Goal: Information Seeking & Learning: Compare options

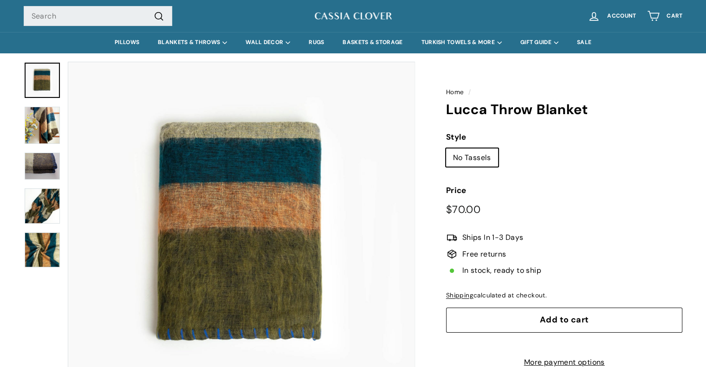
scroll to position [46, 0]
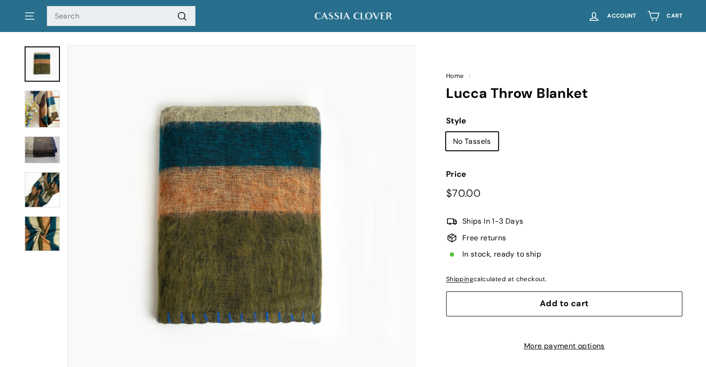
click at [36, 104] on img at bounding box center [42, 108] width 35 height 37
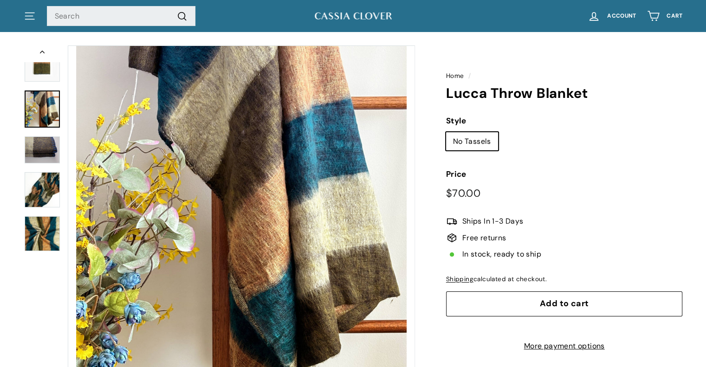
click at [41, 135] on div at bounding box center [42, 218] width 37 height 347
click at [37, 189] on img at bounding box center [42, 189] width 35 height 35
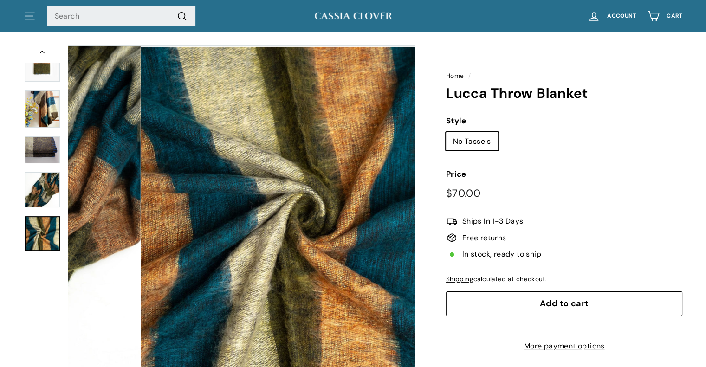
drag, startPoint x: 45, startPoint y: 227, endPoint x: 45, endPoint y: 222, distance: 5.1
click at [45, 224] on img at bounding box center [42, 233] width 35 height 35
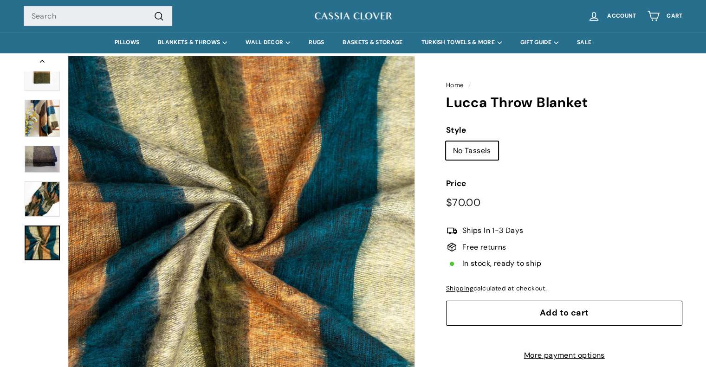
scroll to position [0, 0]
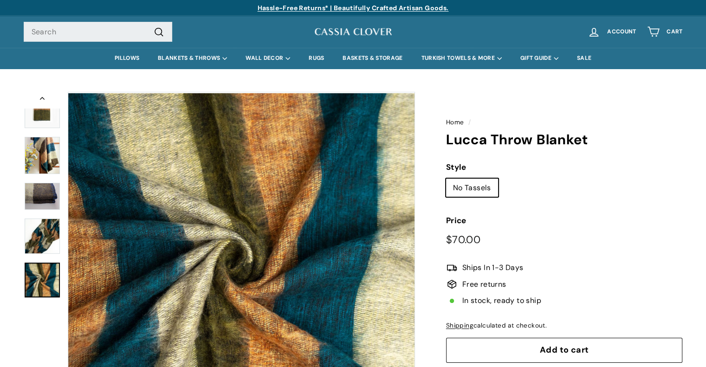
drag, startPoint x: 42, startPoint y: 286, endPoint x: 39, endPoint y: 277, distance: 9.7
click at [42, 285] on link at bounding box center [42, 280] width 35 height 35
drag, startPoint x: 35, startPoint y: 235, endPoint x: 33, endPoint y: 230, distance: 5.0
click at [35, 233] on img at bounding box center [42, 236] width 35 height 35
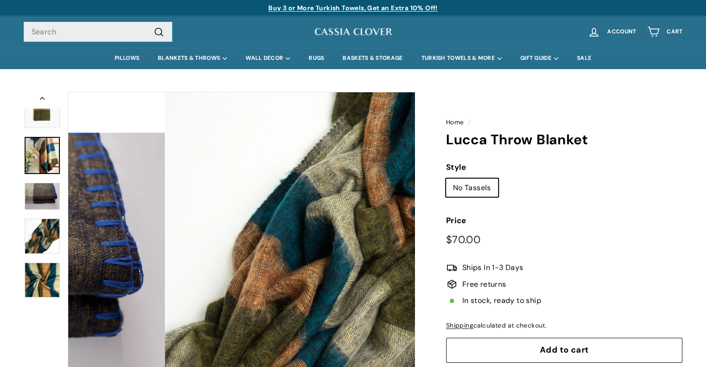
click at [26, 149] on img at bounding box center [42, 155] width 35 height 37
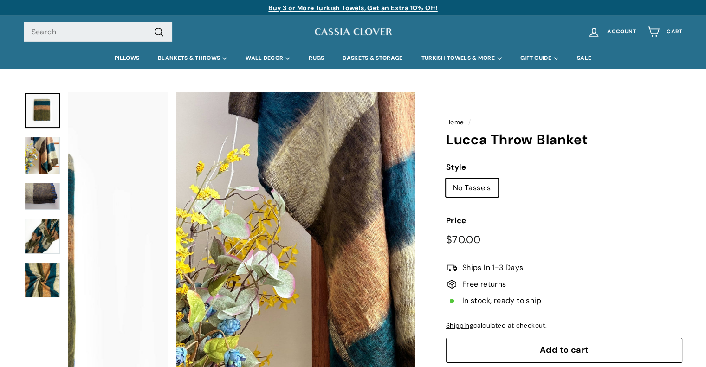
click at [39, 110] on img at bounding box center [42, 110] width 35 height 35
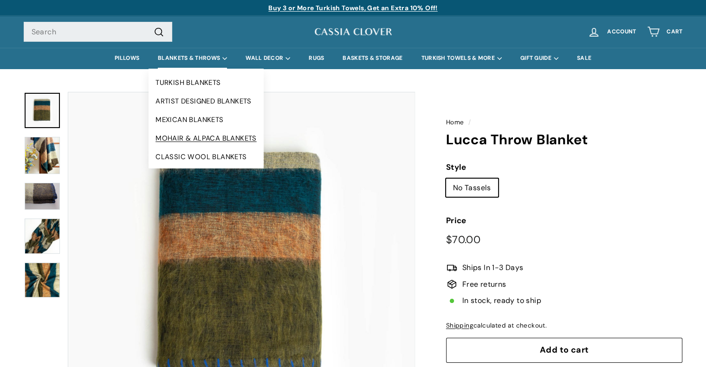
click at [187, 139] on link "MOHAIR & ALPACA BLANKETS" at bounding box center [205, 138] width 115 height 19
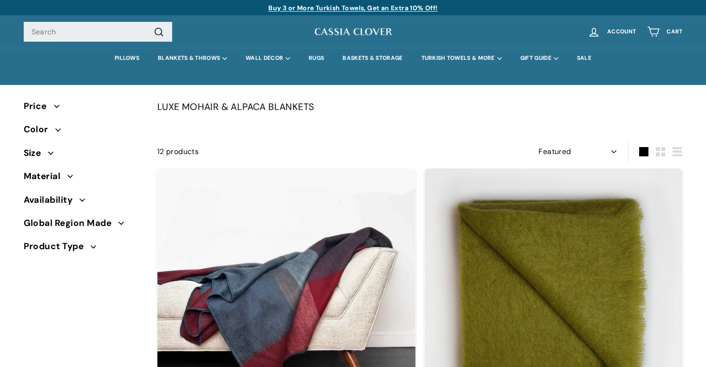
select select "manual"
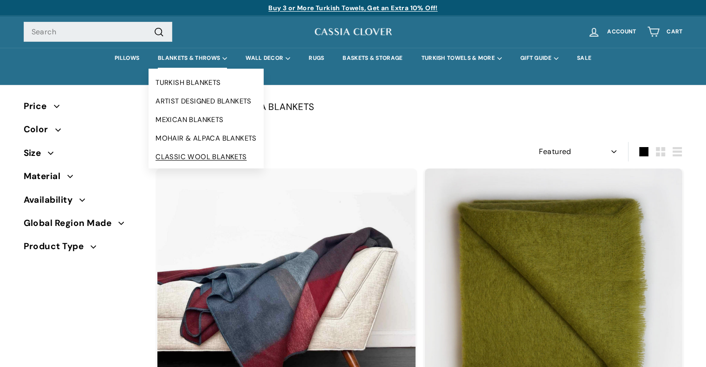
click at [202, 154] on link "CLASSIC WOOL BLANKETS" at bounding box center [205, 157] width 115 height 19
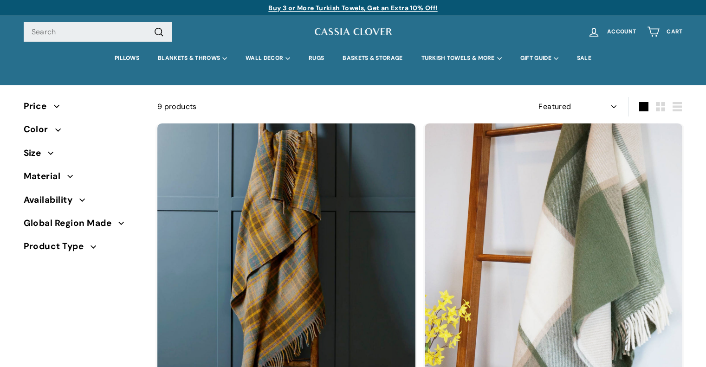
select select "manual"
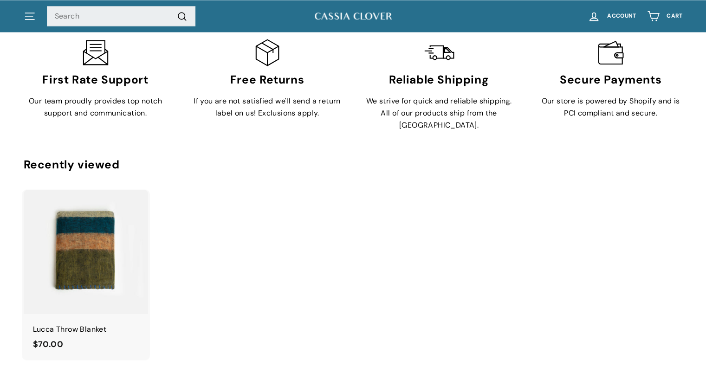
scroll to position [1856, 0]
